Goal: Task Accomplishment & Management: Manage account settings

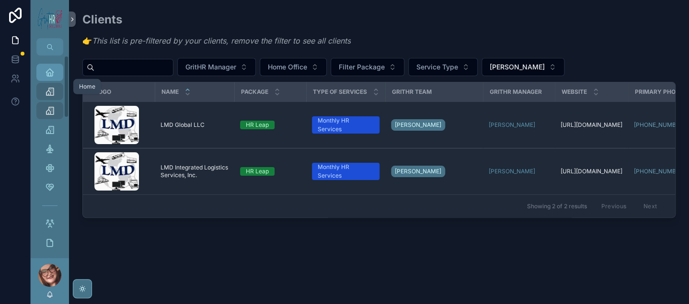
click at [51, 81] on link "Home" at bounding box center [49, 72] width 27 height 17
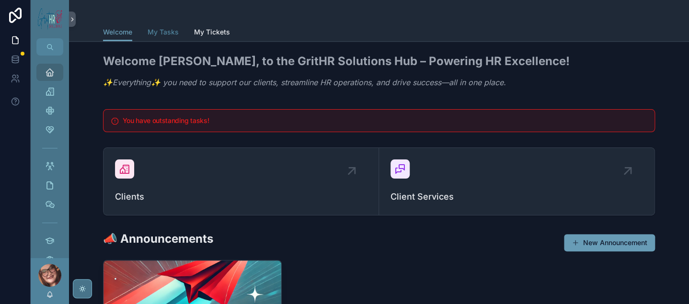
click at [176, 32] on link "My Tasks" at bounding box center [163, 32] width 31 height 19
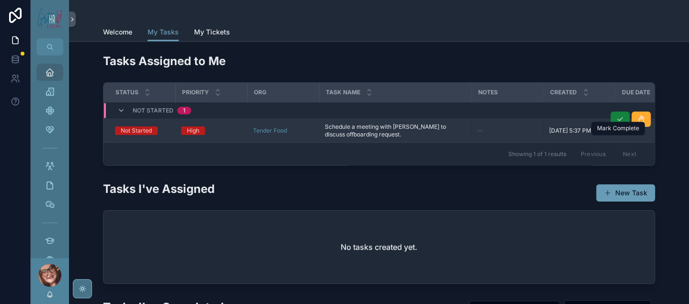
click at [620, 123] on icon "scrollable content" at bounding box center [620, 120] width 8 height 8
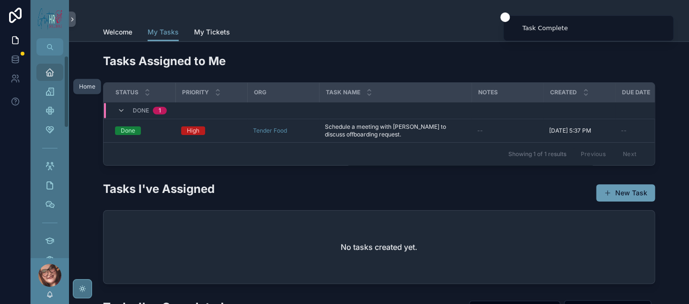
click at [58, 80] on div "Home" at bounding box center [49, 72] width 15 height 15
